Goal: Leave review/rating: Leave review/rating

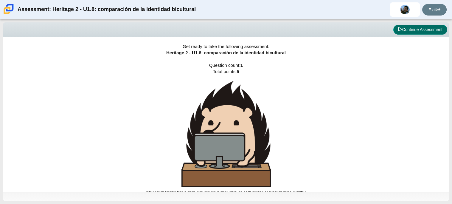
click at [420, 29] on button "Continue Assessment" at bounding box center [420, 30] width 54 height 10
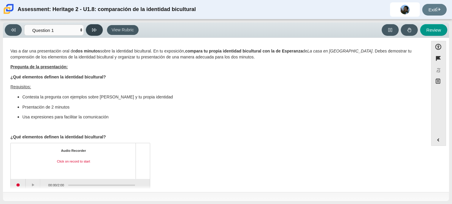
click at [88, 31] on button at bounding box center [94, 30] width 17 height 12
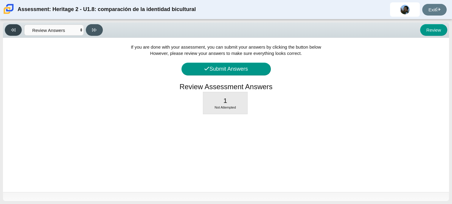
click at [17, 32] on button at bounding box center [13, 30] width 17 height 12
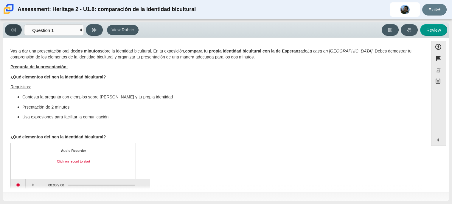
scroll to position [10, 0]
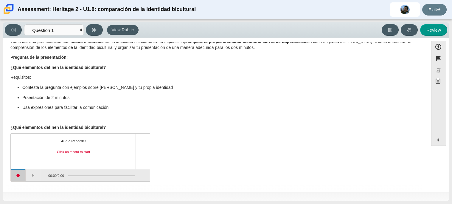
click at [16, 175] on button "Start recording" at bounding box center [18, 175] width 15 height 12
click at [20, 175] on button "Stop recording" at bounding box center [18, 175] width 15 height 12
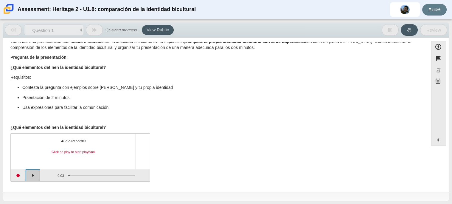
click at [31, 175] on button "Play" at bounding box center [33, 175] width 15 height 12
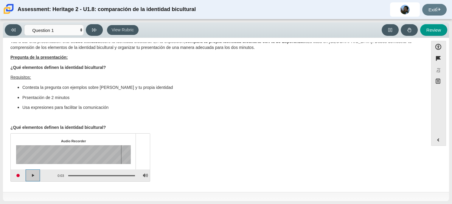
click at [31, 175] on button "Play" at bounding box center [33, 175] width 15 height 12
click at [16, 176] on button "Start recording" at bounding box center [18, 175] width 15 height 12
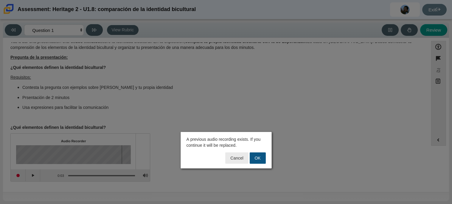
click at [255, 156] on button "OK" at bounding box center [257, 157] width 16 height 11
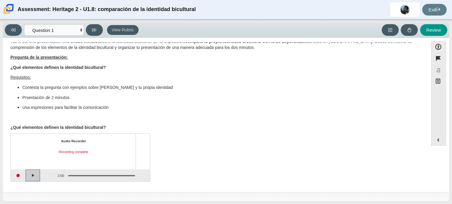
click at [33, 173] on button "Play" at bounding box center [33, 175] width 15 height 12
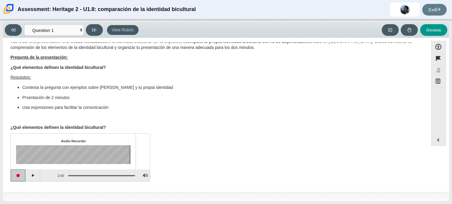
click at [16, 177] on button "Start recording" at bounding box center [18, 175] width 15 height 12
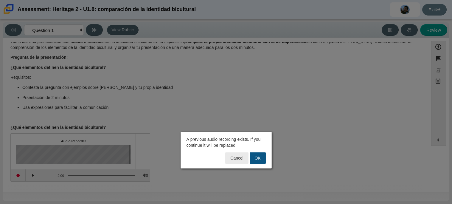
click at [253, 158] on button "OK" at bounding box center [257, 157] width 16 height 11
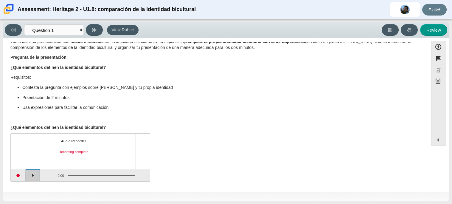
click at [37, 175] on button "Play" at bounding box center [33, 175] width 15 height 12
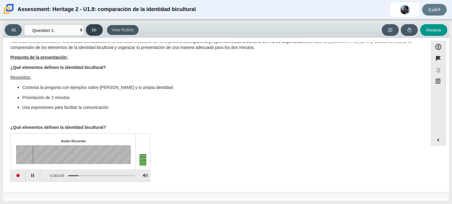
click at [94, 35] on button at bounding box center [94, 30] width 17 height 12
select select "review"
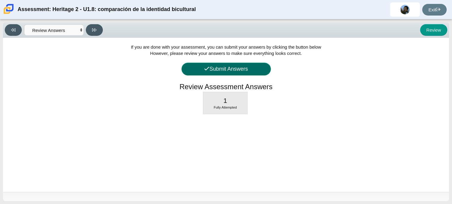
click at [206, 68] on icon at bounding box center [206, 68] width 5 height 5
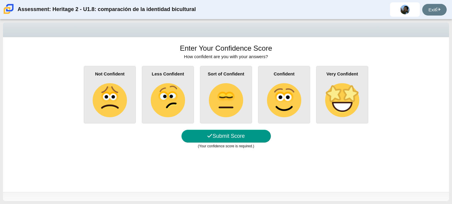
click at [290, 104] on img at bounding box center [284, 100] width 34 height 34
click at [0, 0] on input "Confident" at bounding box center [0, 0] width 0 height 0
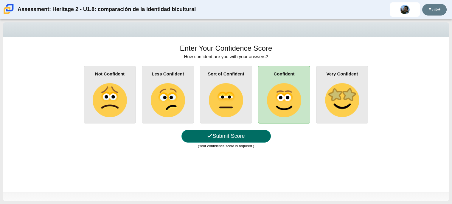
click at [231, 140] on button "Submit Score" at bounding box center [225, 135] width 89 height 13
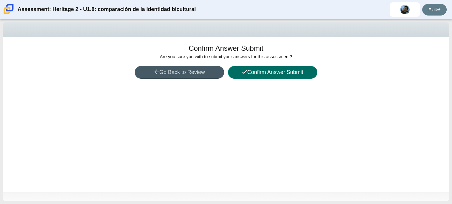
click at [277, 76] on button "Confirm Answer Submit" at bounding box center [272, 72] width 89 height 13
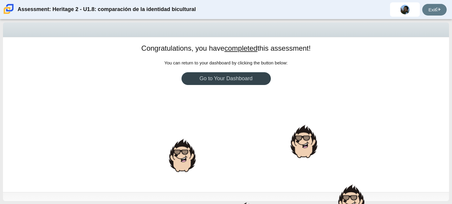
click at [223, 79] on link "Go to Your Dashboard" at bounding box center [225, 78] width 89 height 13
